Goal: Information Seeking & Learning: Learn about a topic

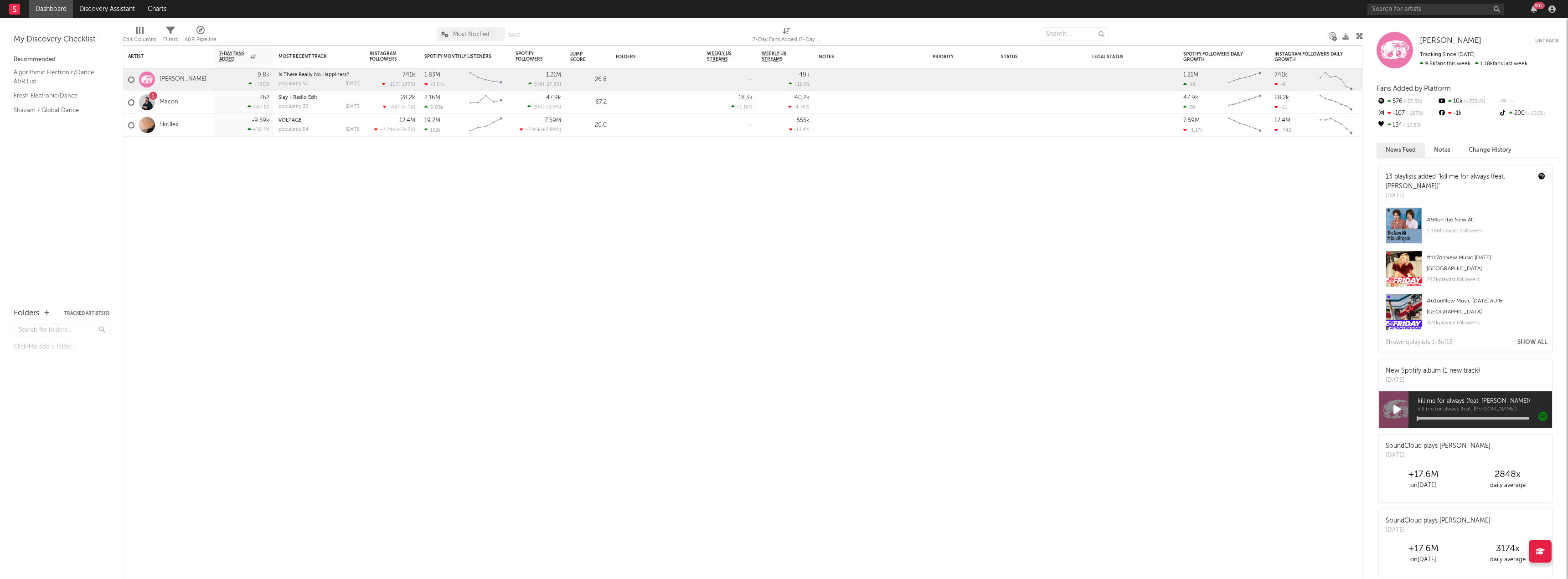
click at [1385, 20] on div "Porter Robinson Porter Robinson Untrack Tracking Since: August 5, 2024 9.8k fan…" at bounding box center [1465, 298] width 205 height 561
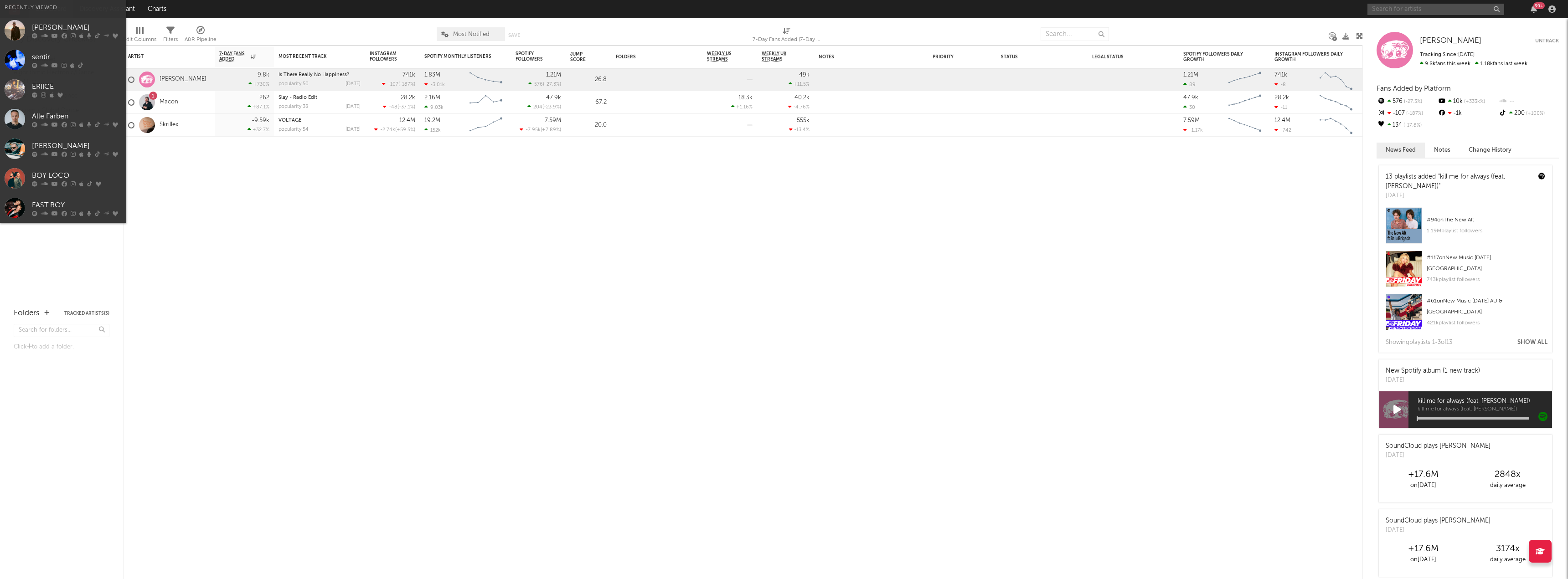
click at [1395, 4] on input "text" at bounding box center [1435, 9] width 136 height 11
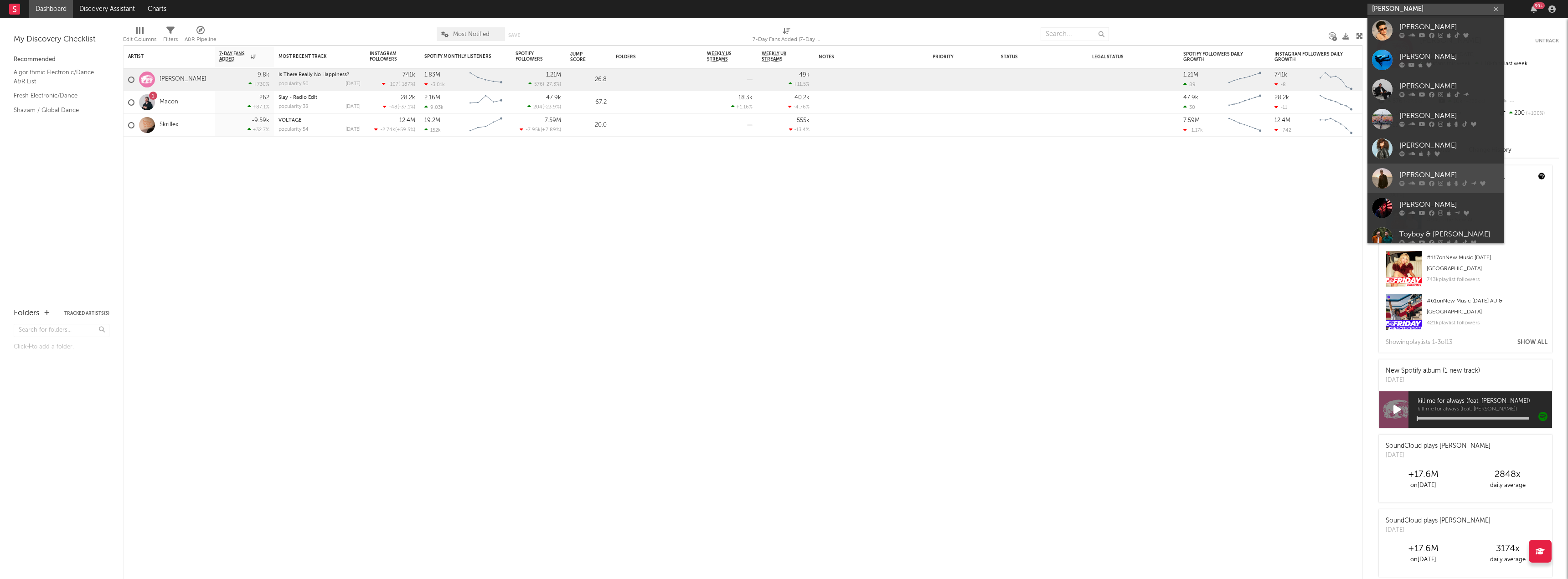
type input "robin schu"
click at [1405, 167] on link "[PERSON_NAME]" at bounding box center [1435, 178] width 136 height 30
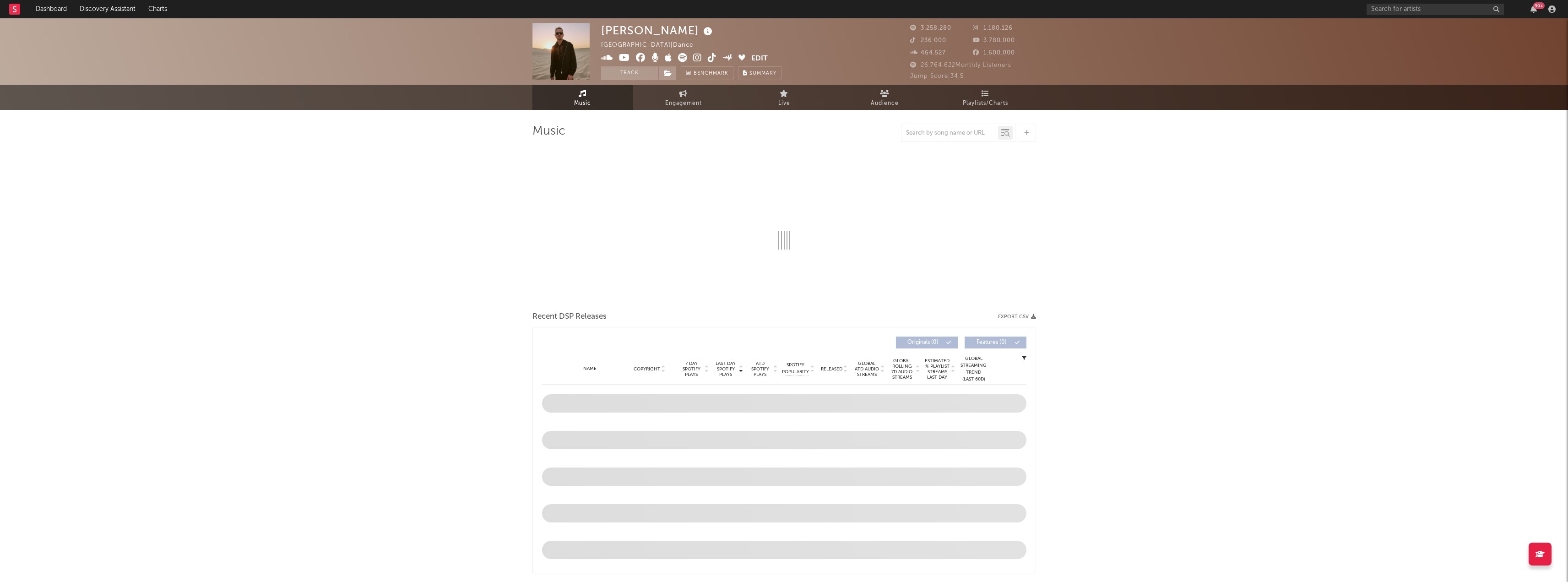
select select "6m"
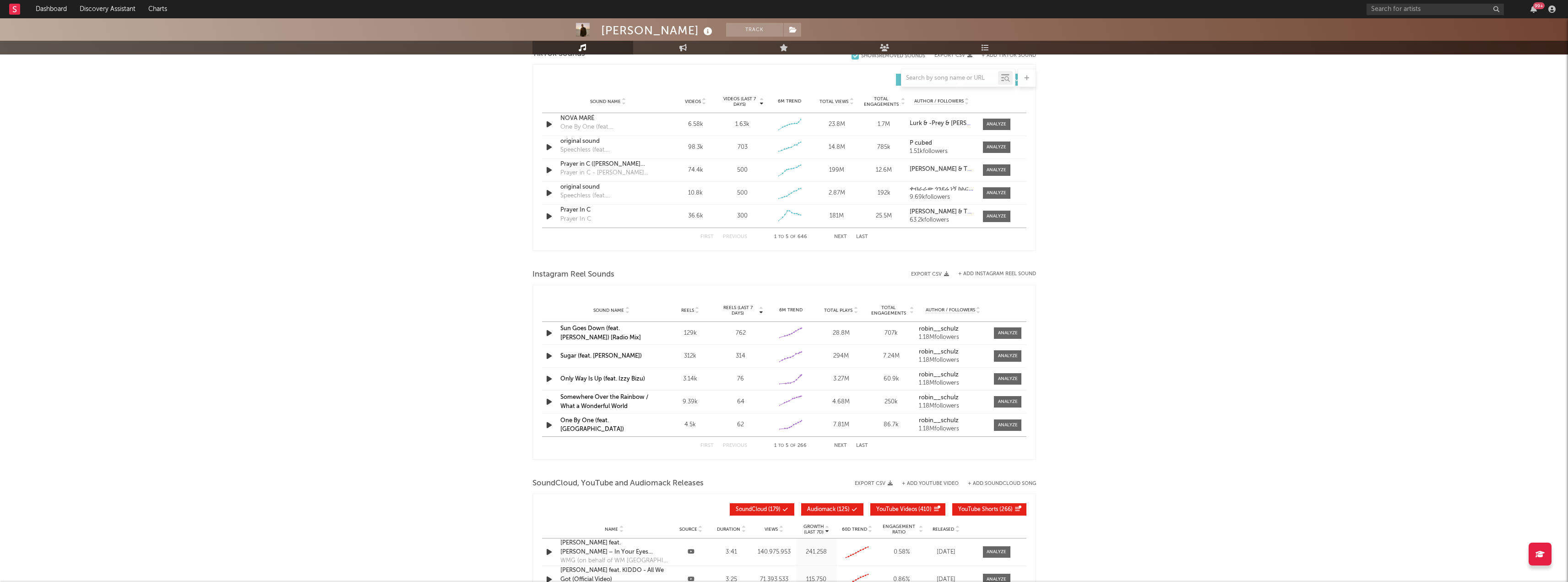
scroll to position [641, 0]
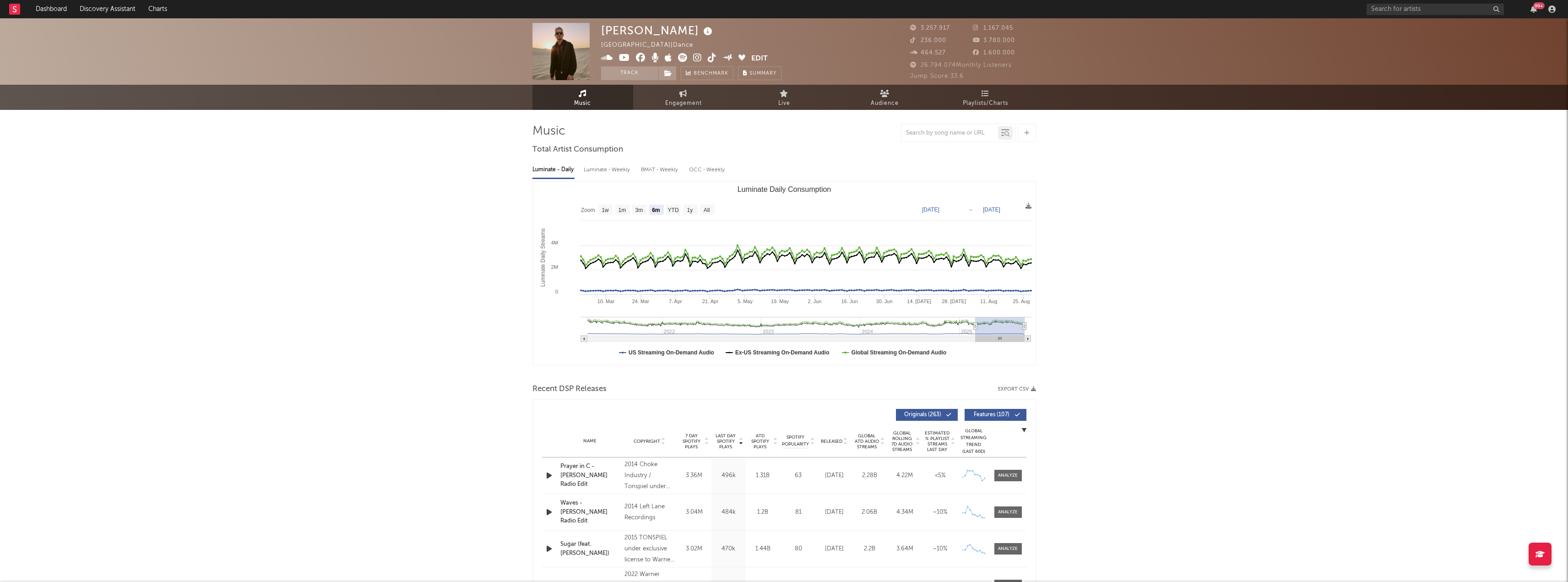
select select "6m"
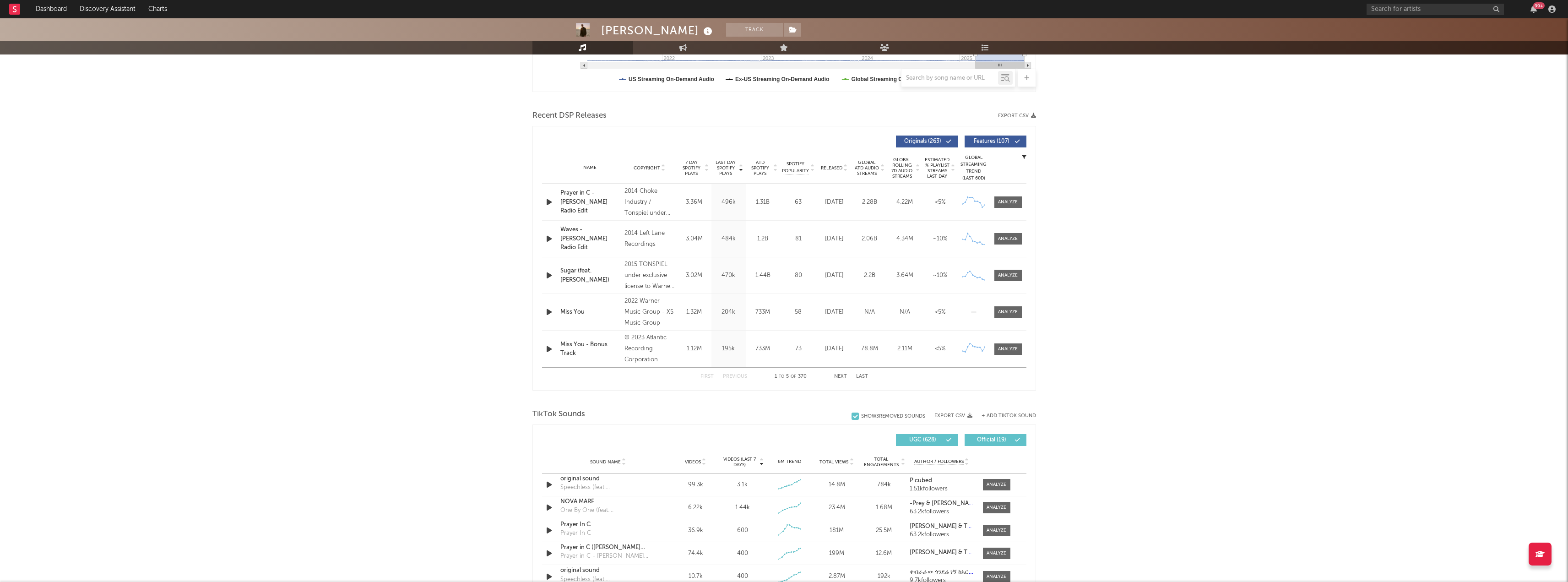
scroll to position [320, 0]
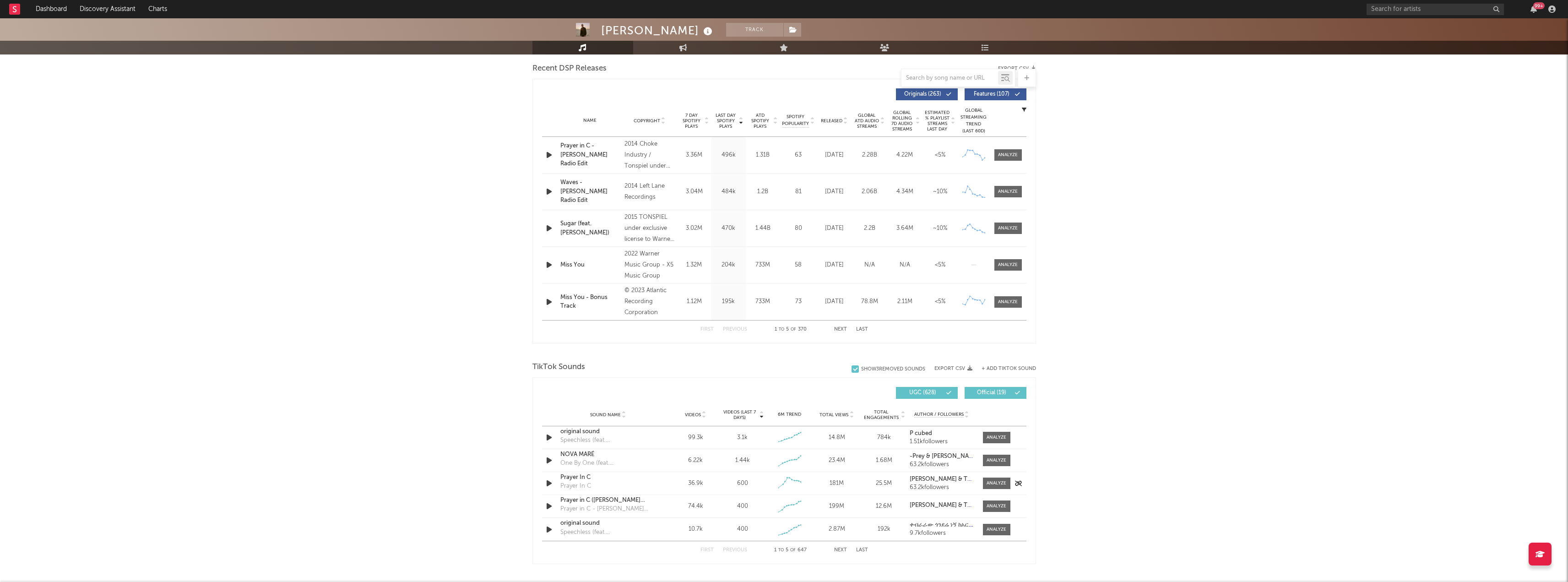
click at [547, 486] on icon "button" at bounding box center [549, 483] width 10 height 11
click at [937, 571] on div "Prayer In C" at bounding box center [933, 570] width 28 height 8
click at [549, 507] on icon "button" at bounding box center [549, 506] width 10 height 11
click at [542, 505] on div at bounding box center [549, 506] width 16 height 11
click at [545, 505] on icon "button" at bounding box center [548, 506] width 8 height 11
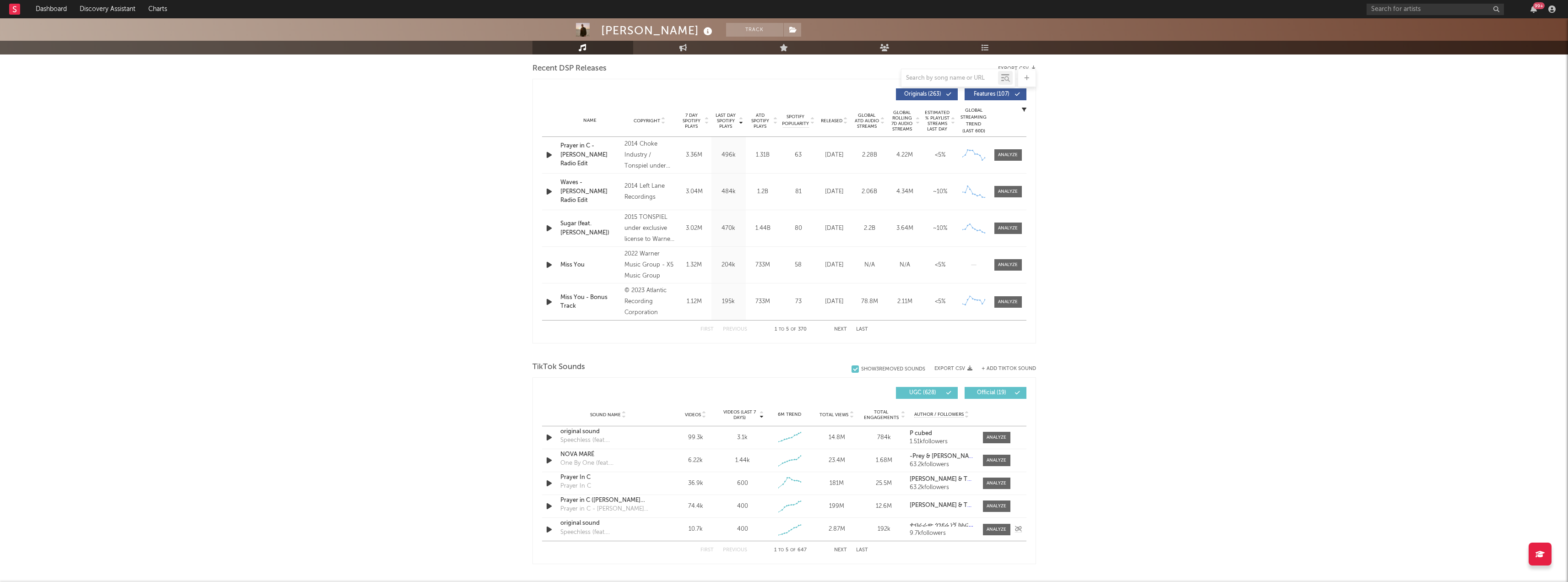
click at [544, 530] on icon "button" at bounding box center [549, 529] width 10 height 11
click at [550, 533] on icon "button" at bounding box center [548, 529] width 8 height 11
click at [834, 552] on button "Next" at bounding box center [840, 550] width 13 height 5
click at [542, 438] on div at bounding box center [549, 437] width 16 height 11
click at [545, 437] on icon "button" at bounding box center [549, 437] width 10 height 11
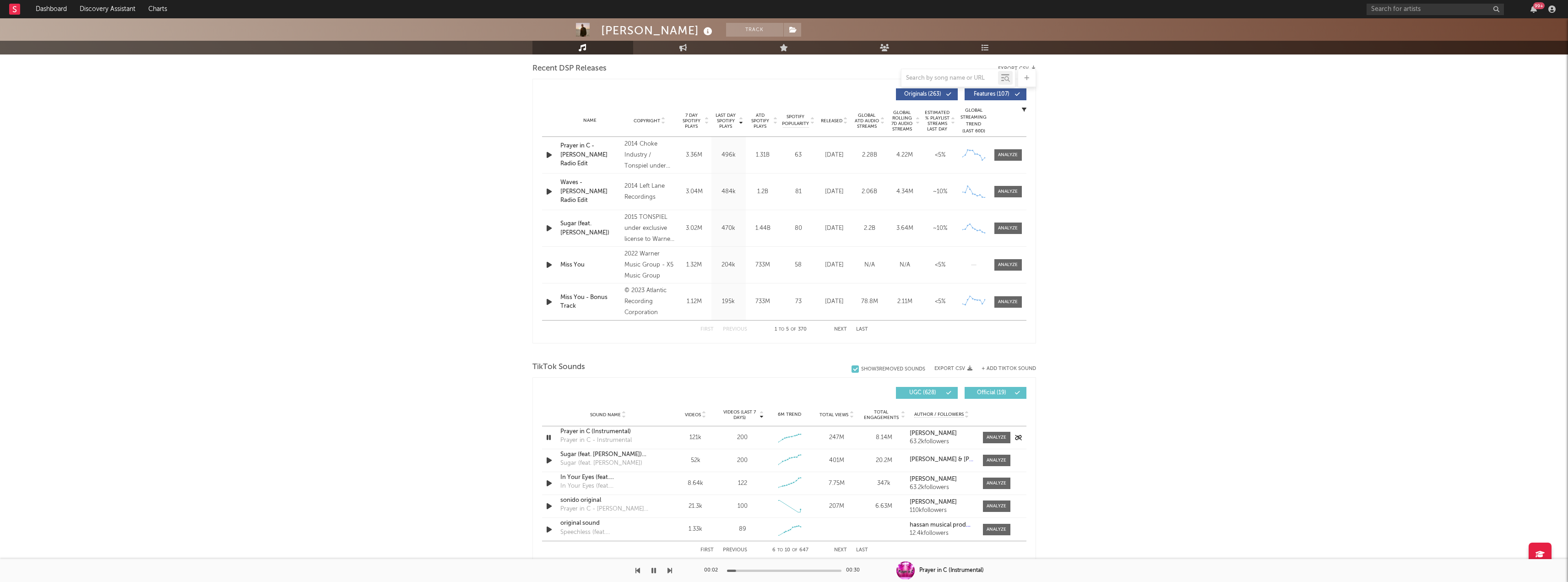
click at [545, 437] on icon "button" at bounding box center [548, 437] width 8 height 11
